Goal: Task Accomplishment & Management: Use online tool/utility

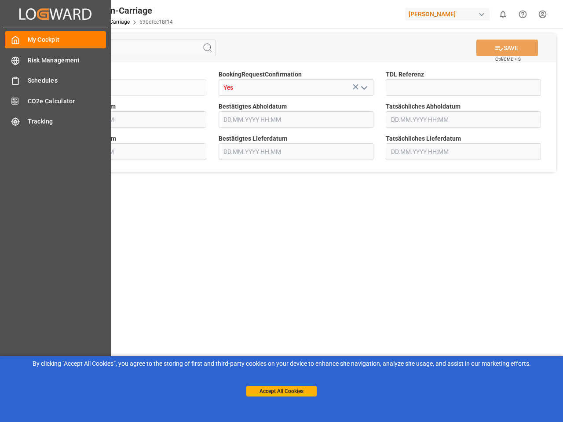
type input "[DATE] 00:00"
click at [282, 211] on main "SAVE Ctrl/CMD + S Sendung QKA25-011013 BookingRequestConfirmation Yes TDL Refer…" at bounding box center [296, 222] width 530 height 389
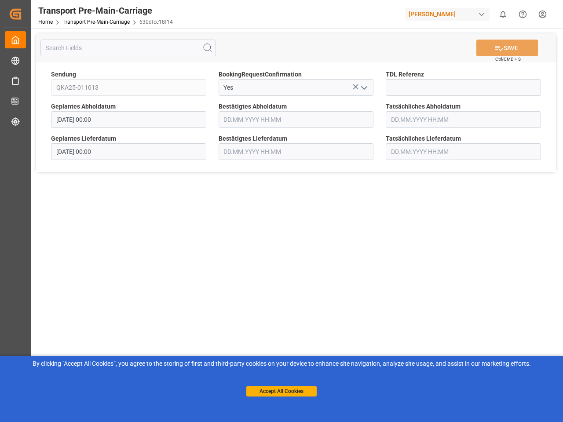
click at [22, 14] on icon "Created by potrace 1.15, written by [PERSON_NAME] [DATE]-[DATE]" at bounding box center [15, 14] width 13 height 14
click at [503, 14] on html "Created by potrace 1.15, written by [PERSON_NAME] [DATE]-[DATE] Created by potr…" at bounding box center [281, 211] width 563 height 422
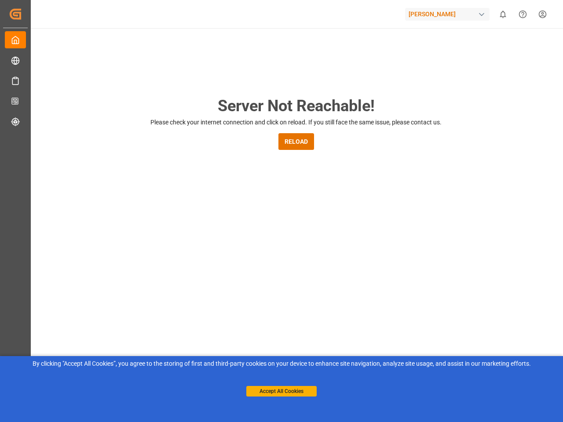
click at [208, 48] on div "Server Not Reachable! Please check your internet connection and click on reload…" at bounding box center [296, 336] width 534 height 617
click at [507, 48] on div "Server Not Reachable! Please check your internet connection and click on reload…" at bounding box center [296, 336] width 534 height 617
click at [355, 87] on div "Server Not Reachable! Please check your internet connection and click on reload…" at bounding box center [296, 336] width 534 height 617
click at [364, 88] on div "Server Not Reachable! Please check your internet connection and click on reload…" at bounding box center [296, 336] width 534 height 617
click at [282, 391] on button "Accept All Cookies" at bounding box center [281, 391] width 70 height 11
